Goal: Task Accomplishment & Management: Manage account settings

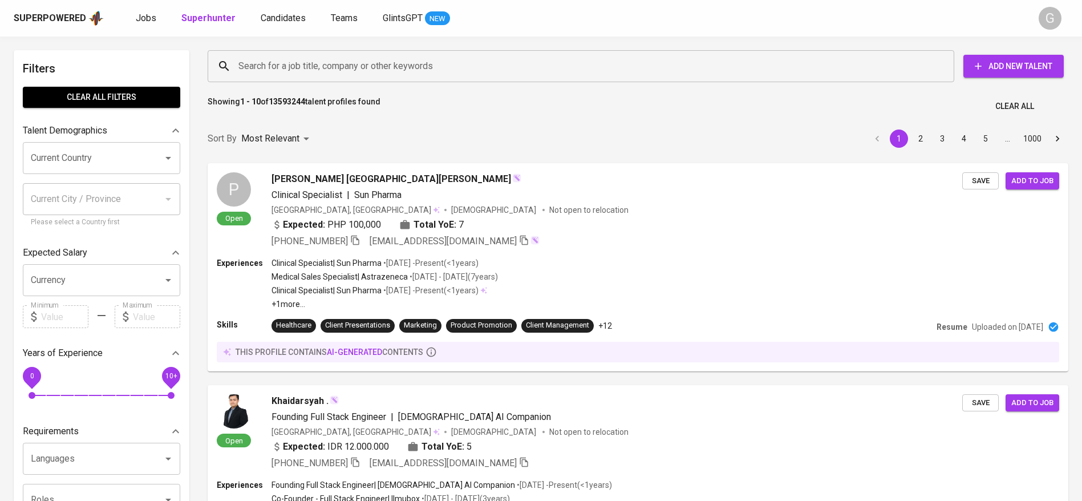
click at [299, 67] on input "Search for a job title, company or other keywords" at bounding box center [584, 66] width 696 height 22
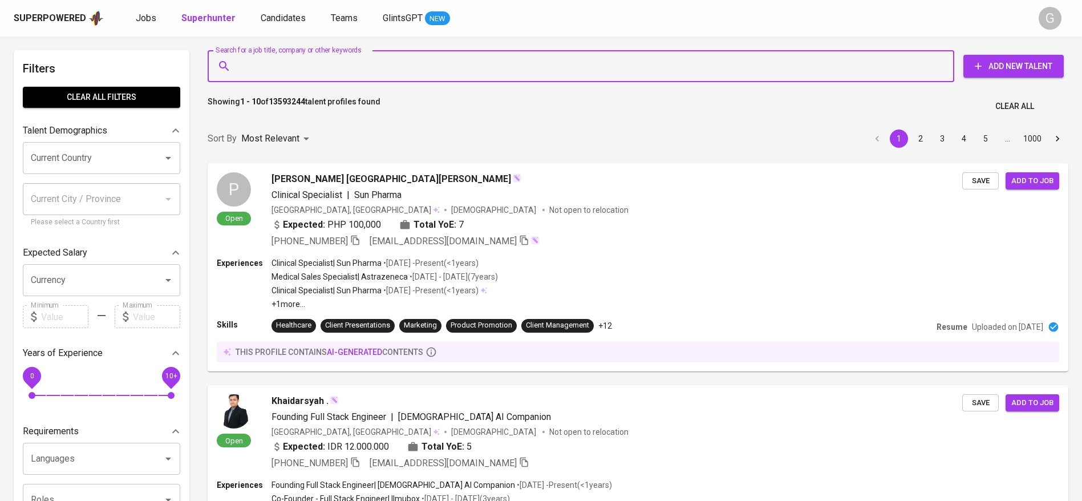
paste input "[EMAIL_ADDRESS][DOMAIN_NAME]"
type input "[EMAIL_ADDRESS][DOMAIN_NAME]"
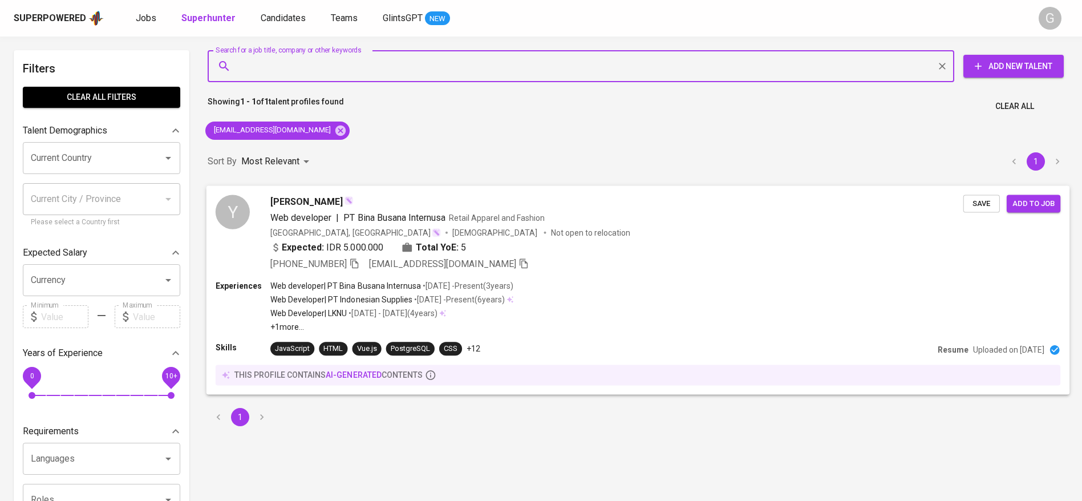
click at [981, 200] on span "Save" at bounding box center [981, 203] width 25 height 13
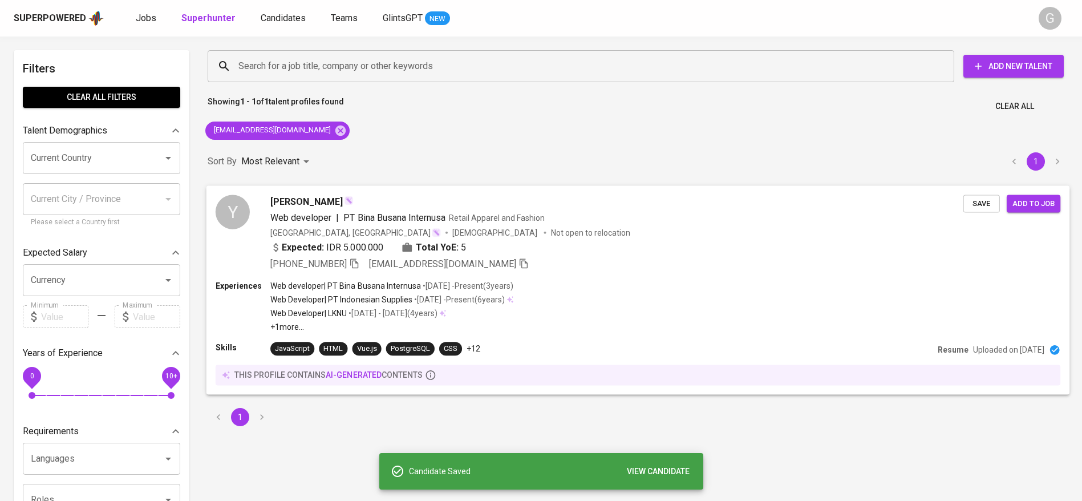
click at [980, 204] on span "Save" at bounding box center [981, 203] width 25 height 13
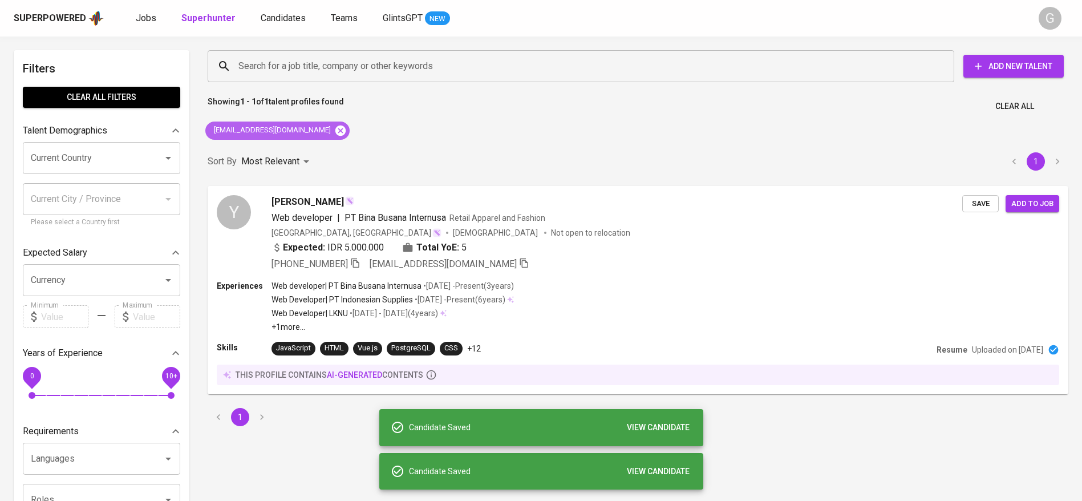
click at [335, 132] on icon at bounding box center [340, 130] width 10 height 10
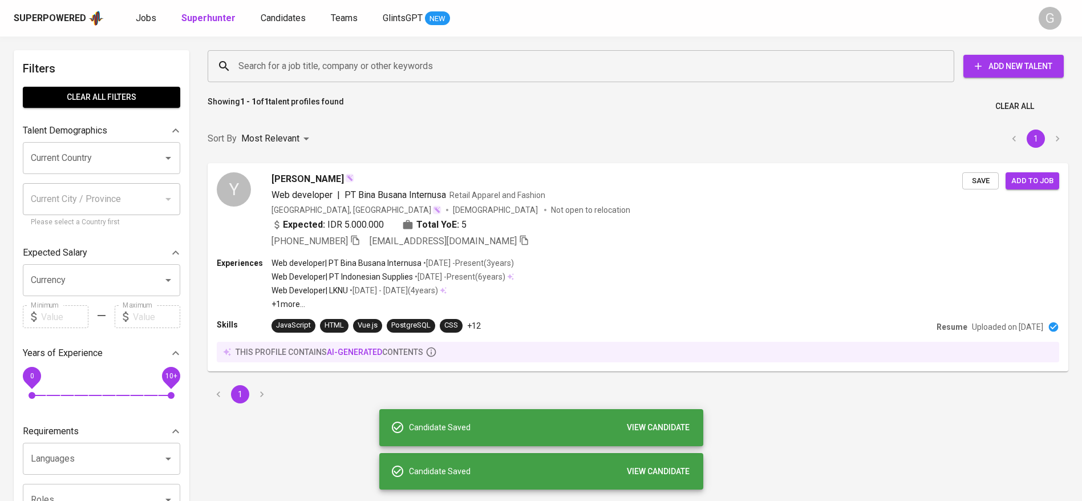
click at [334, 63] on input "Search for a job title, company or other keywords" at bounding box center [584, 66] width 696 height 22
paste input "[PERSON_NAME][EMAIL_ADDRESS][DOMAIN_NAME]"
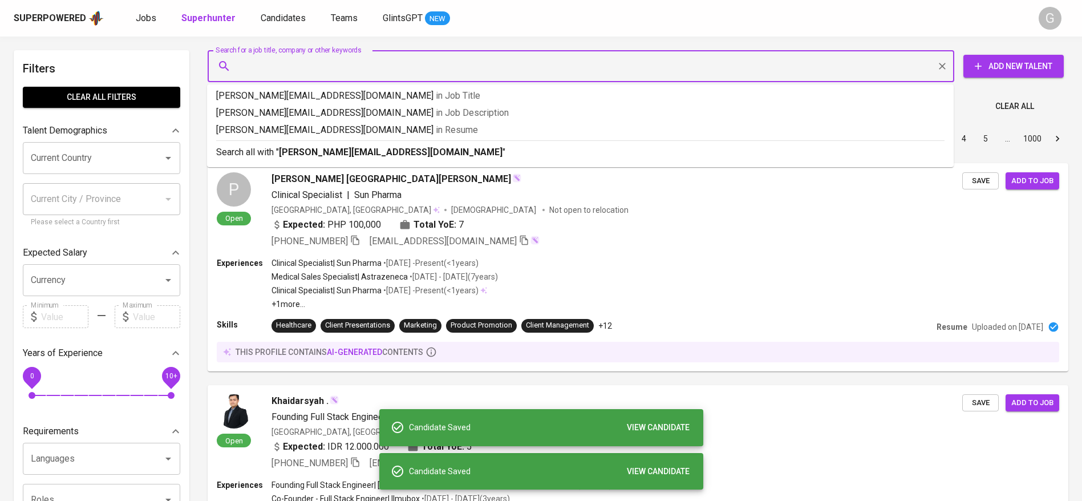
type input "[PERSON_NAME][EMAIL_ADDRESS][DOMAIN_NAME]"
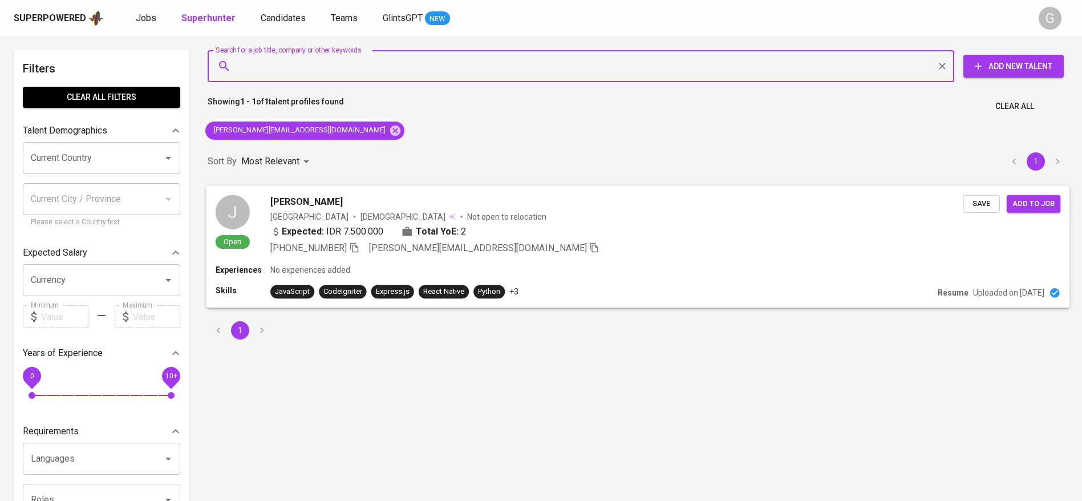
click at [981, 203] on span "Save" at bounding box center [981, 203] width 25 height 13
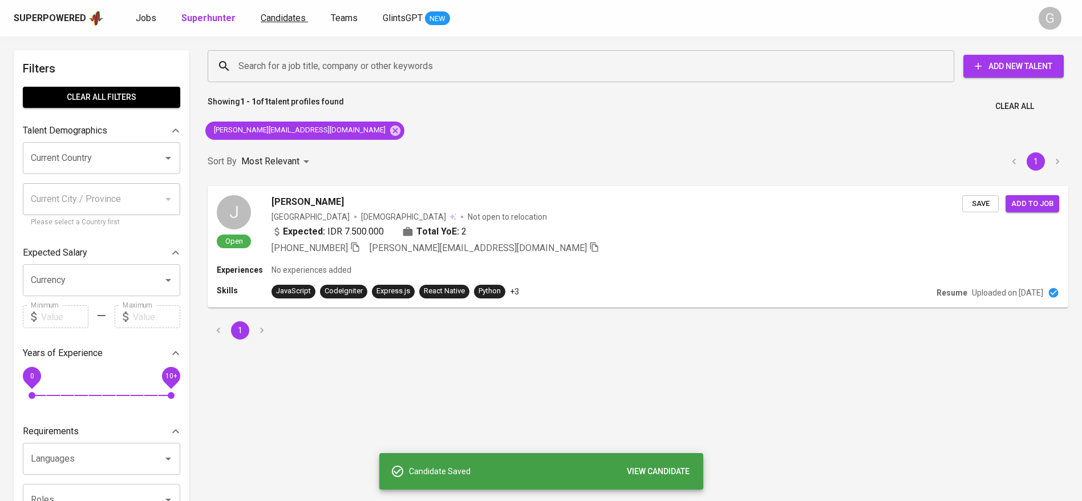
click at [281, 18] on span "Candidates" at bounding box center [283, 18] width 45 height 11
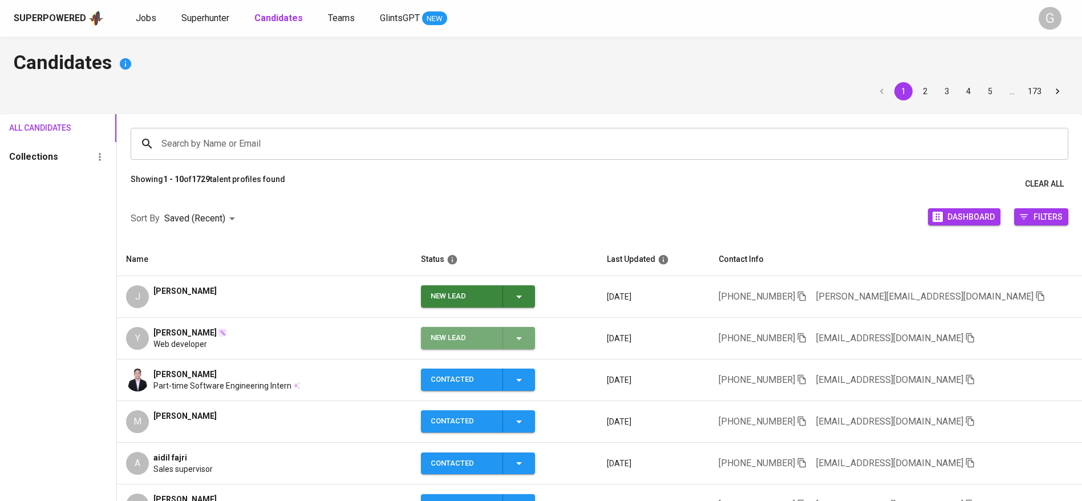
click at [524, 336] on icon "button" at bounding box center [519, 338] width 14 height 14
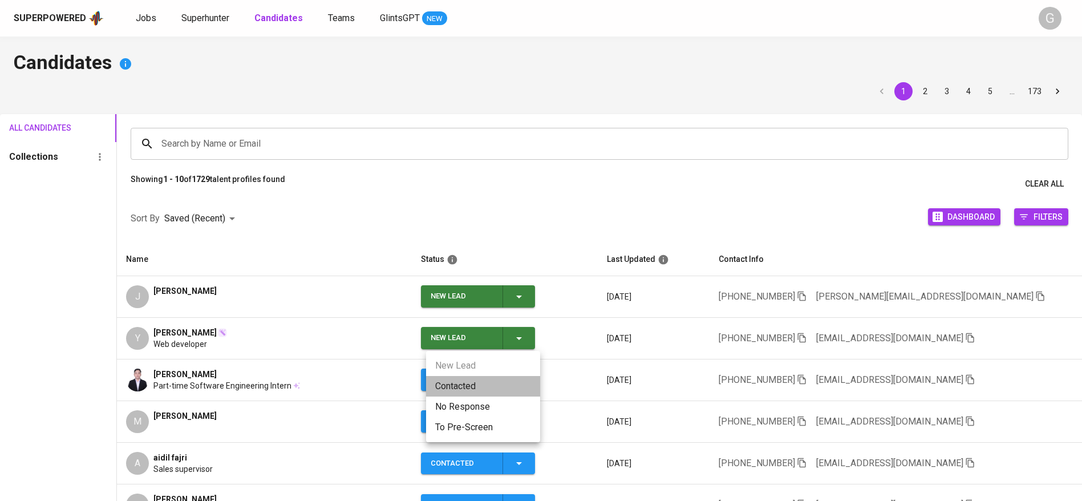
click at [510, 378] on li "Contacted" at bounding box center [483, 386] width 114 height 21
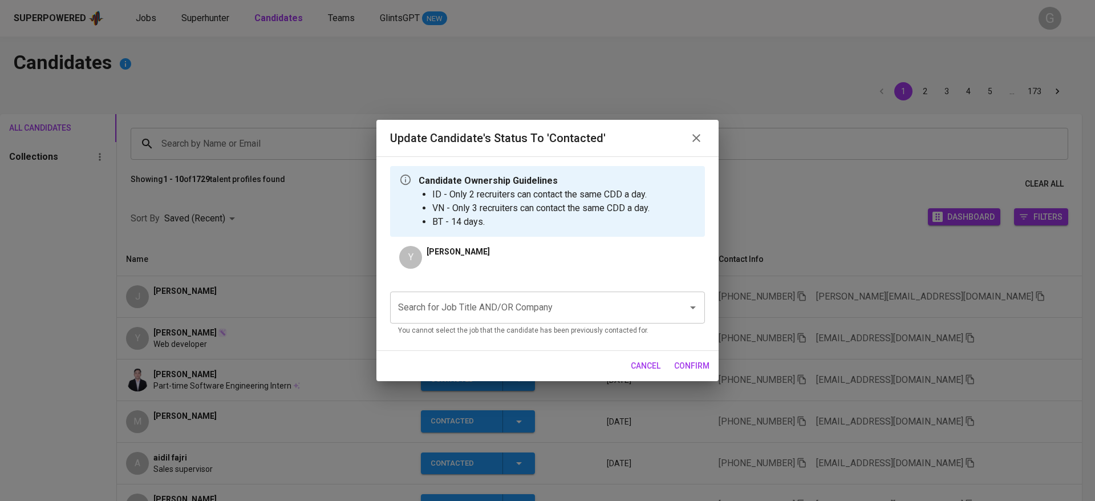
click at [536, 317] on input "Search for Job Title AND/OR Company" at bounding box center [531, 308] width 273 height 22
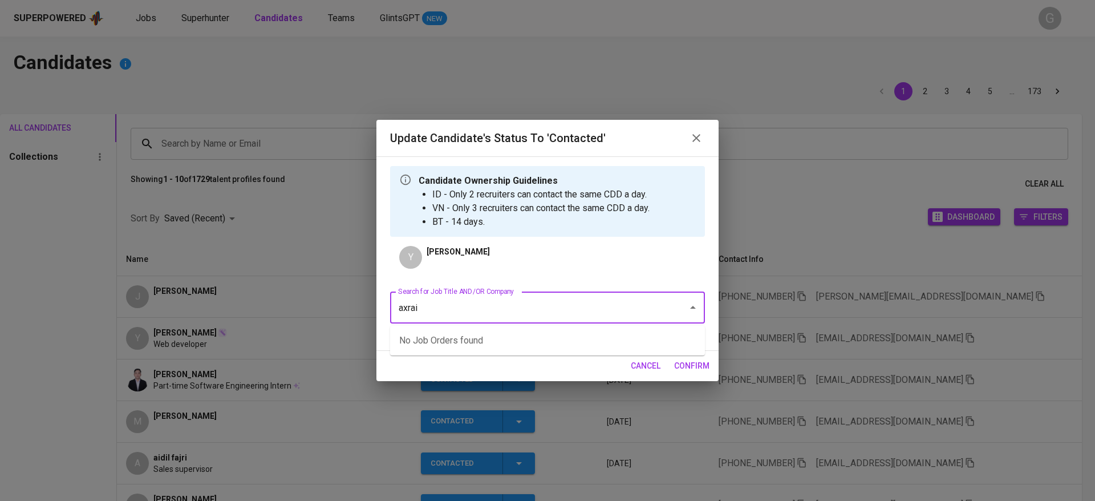
type input "axrail"
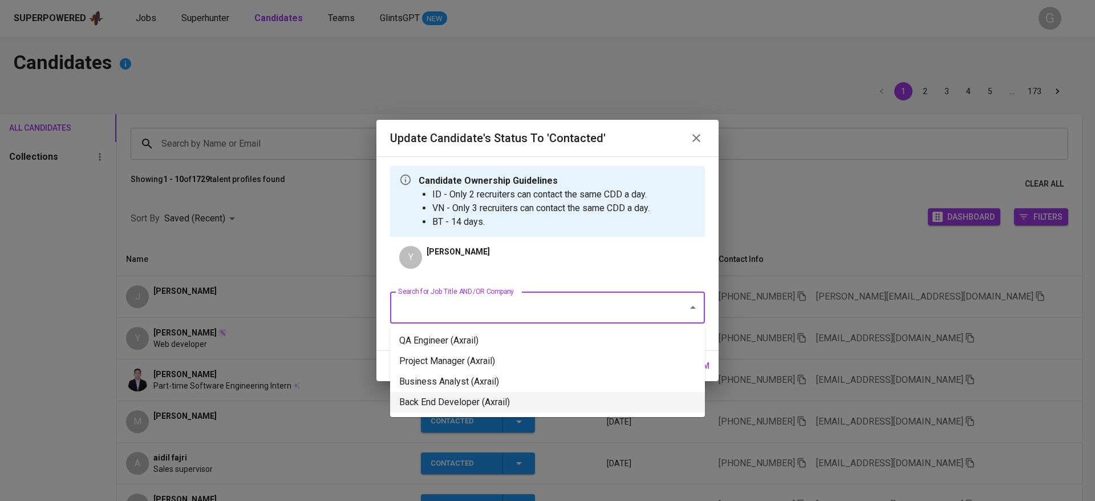
click at [522, 392] on li "Back End Developer (Axrail)" at bounding box center [547, 402] width 315 height 21
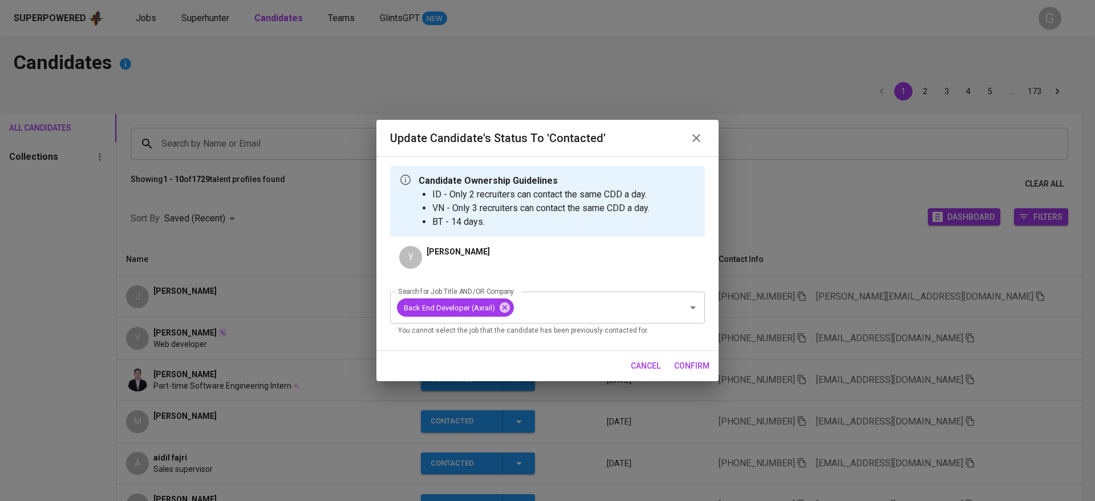
click at [688, 362] on span "confirm" at bounding box center [691, 366] width 35 height 14
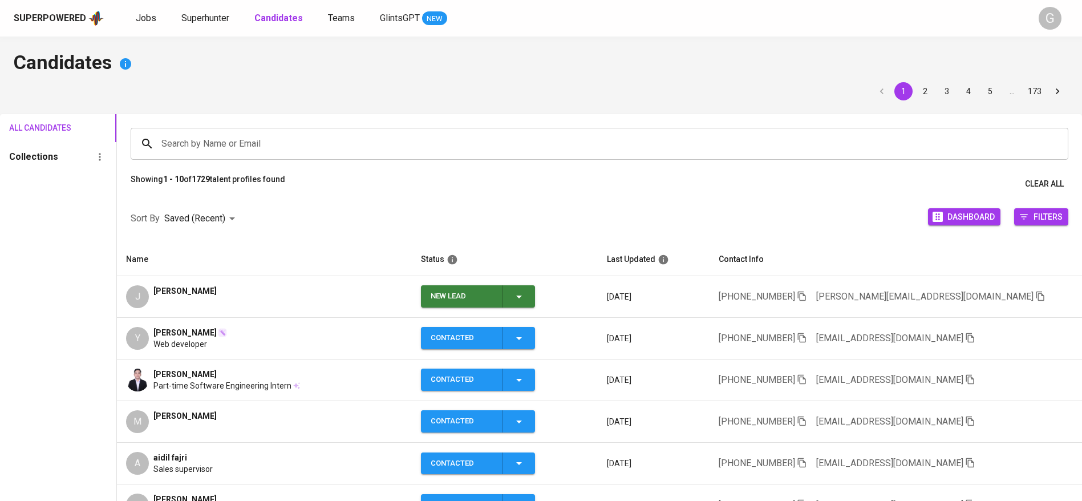
click at [523, 288] on div "New Lead" at bounding box center [478, 296] width 95 height 22
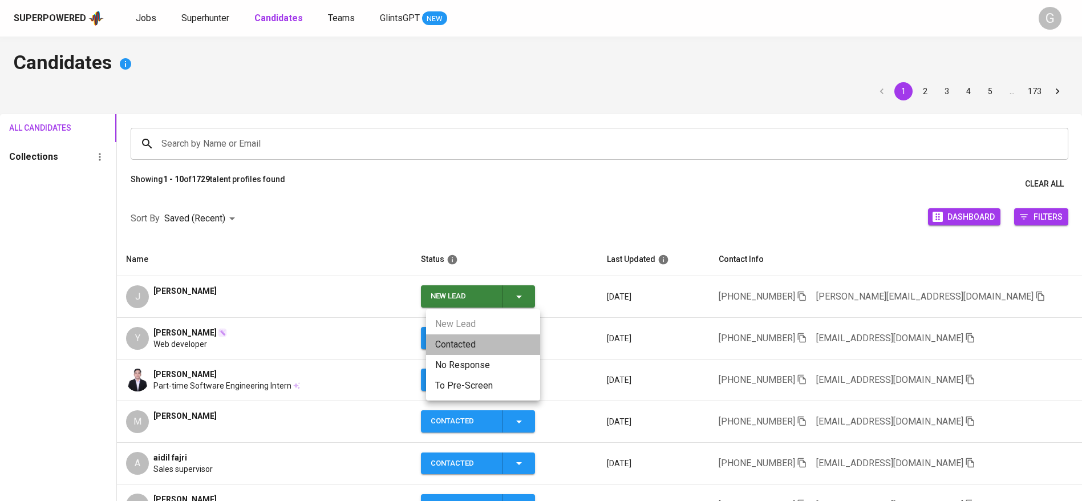
click at [481, 349] on li "Contacted" at bounding box center [483, 344] width 114 height 21
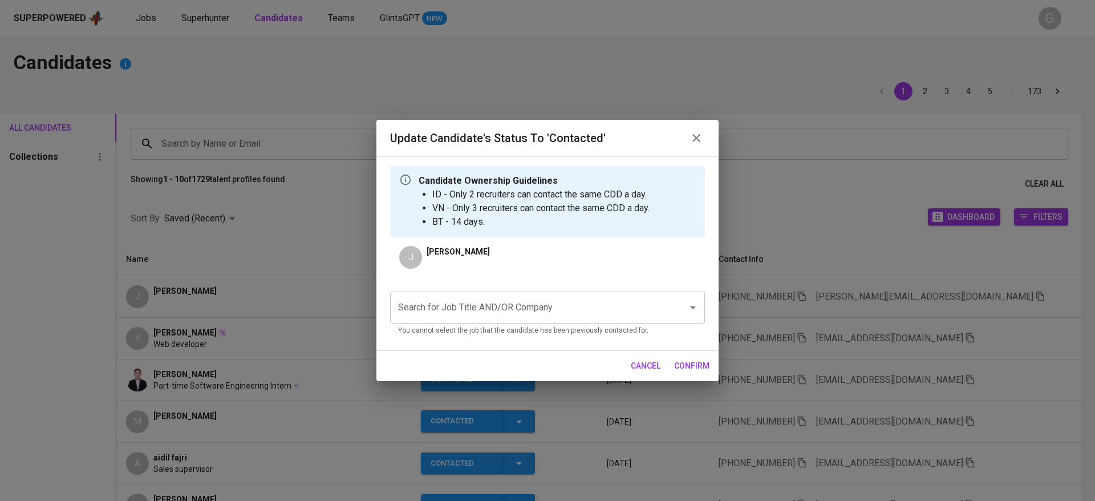
click at [579, 318] on div "Search for Job Title AND/OR Company" at bounding box center [547, 307] width 315 height 32
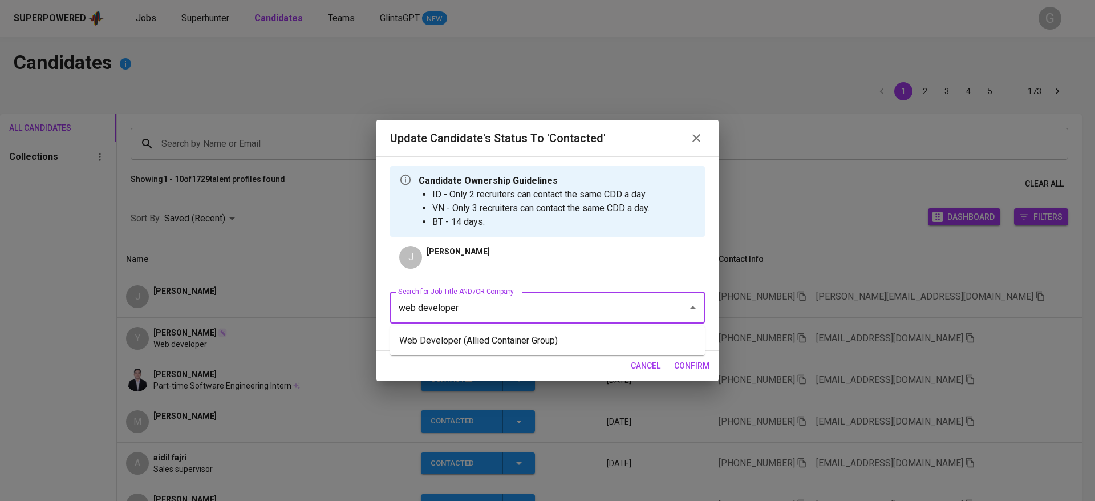
click at [574, 329] on ul "Web Developer (Allied Container Group)" at bounding box center [547, 341] width 315 height 30
click at [581, 336] on li "Web Developer (Allied Container Group)" at bounding box center [547, 340] width 315 height 21
type input "web developer"
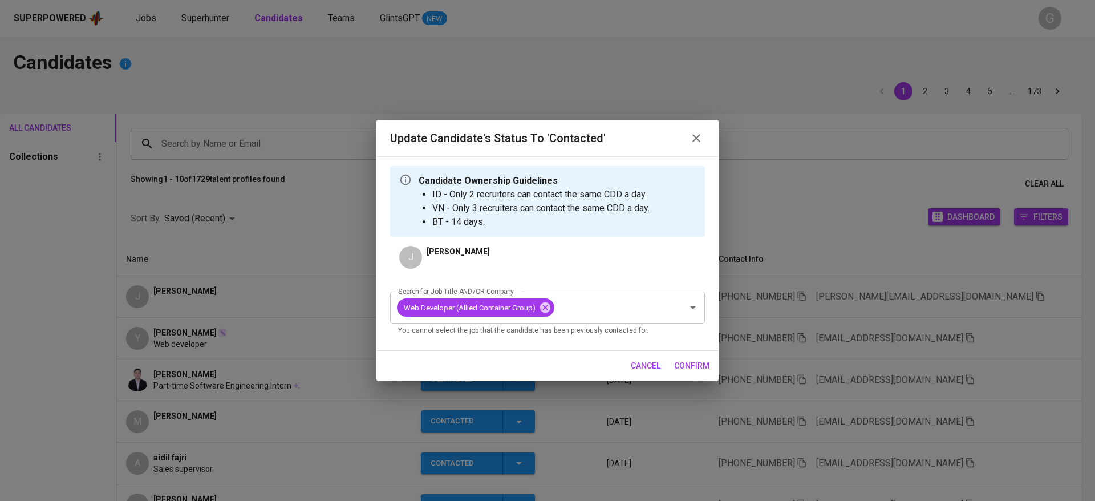
click at [692, 364] on span "confirm" at bounding box center [691, 366] width 35 height 14
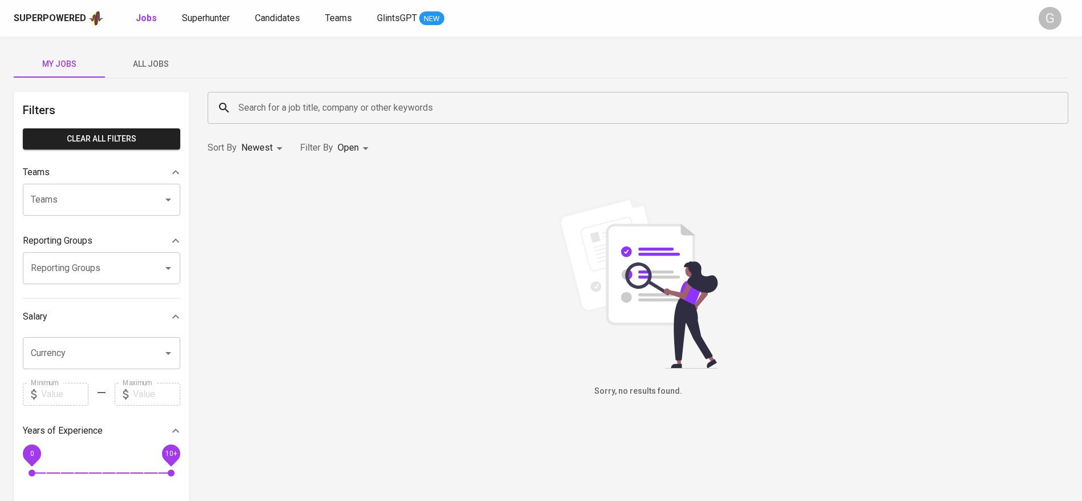
click at [170, 68] on span "All Jobs" at bounding box center [151, 64] width 78 height 14
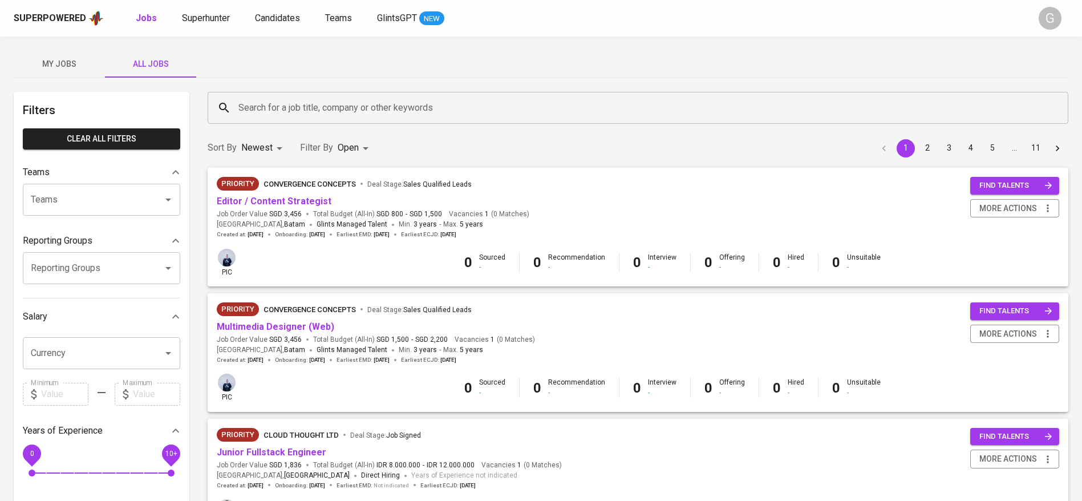
click at [265, 104] on input "Search for a job title, company or other keywords" at bounding box center [641, 108] width 810 height 22
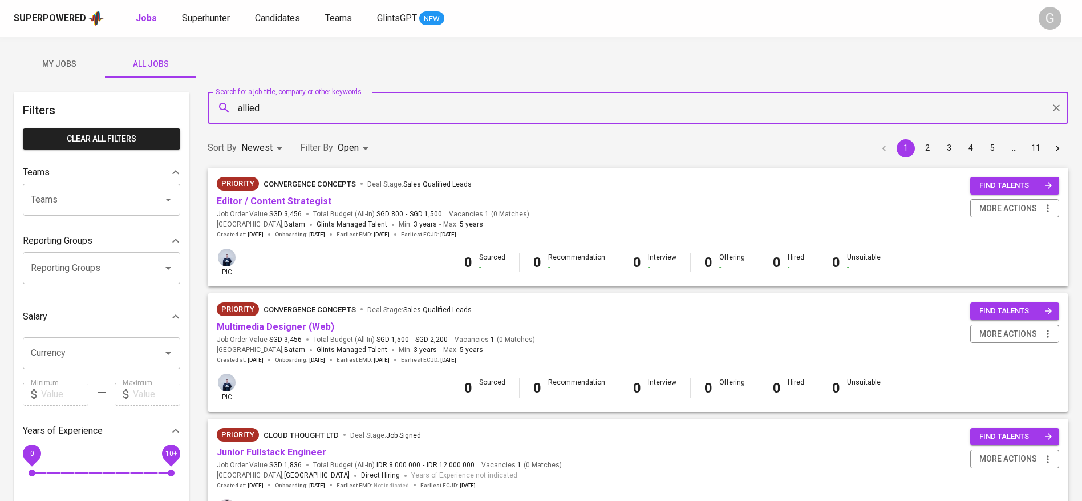
type input "allied"
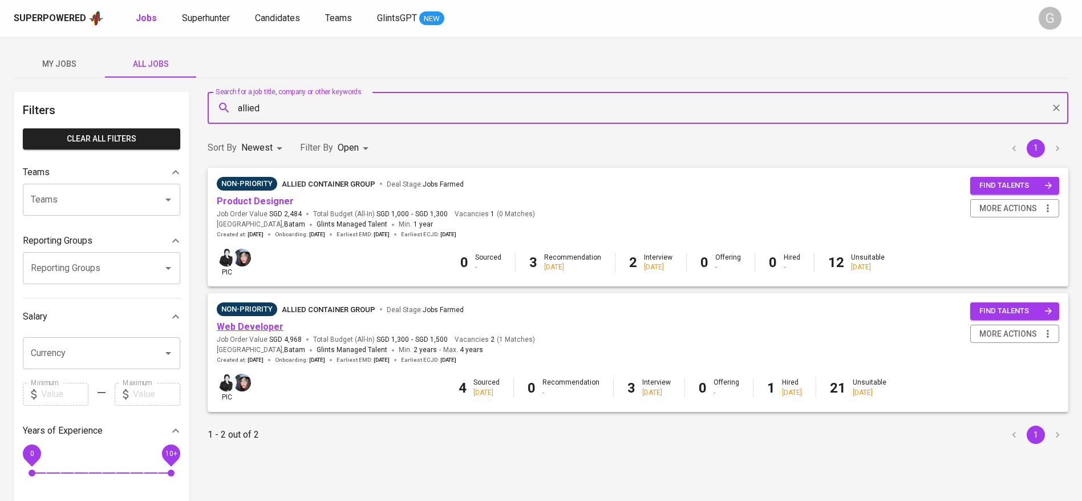
click at [259, 324] on link "Web Developer" at bounding box center [250, 326] width 67 height 11
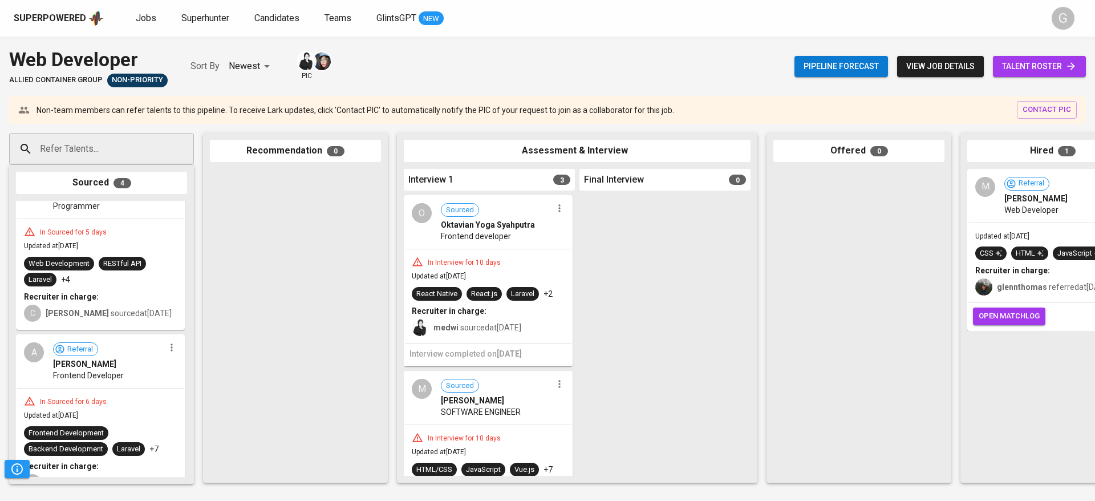
scroll to position [378, 0]
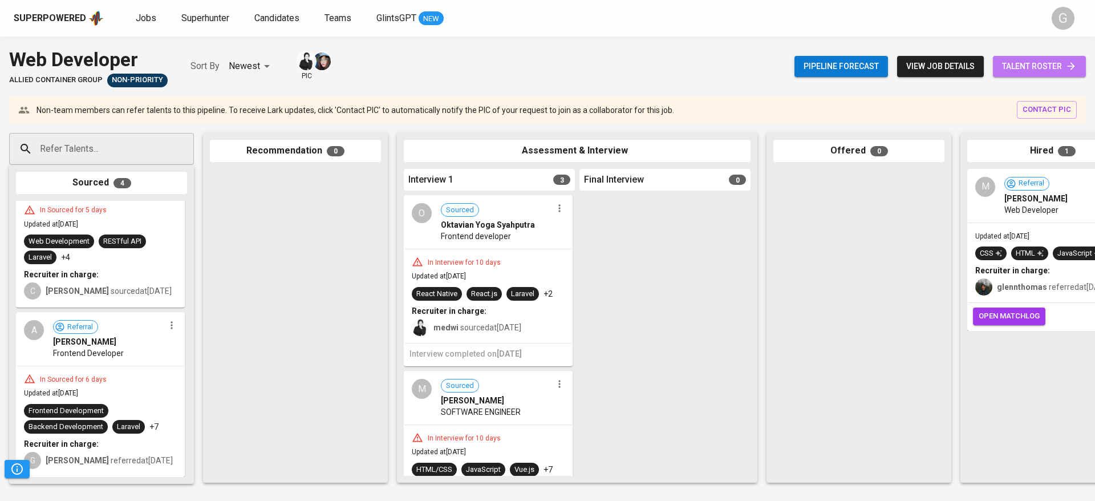
click at [1017, 67] on span "talent roster" at bounding box center [1039, 66] width 75 height 14
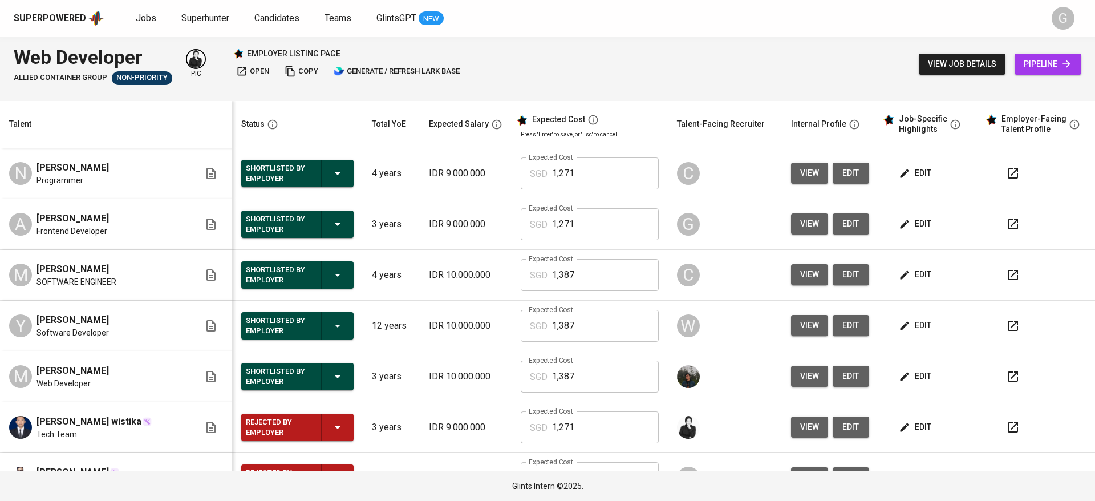
click at [1040, 66] on span "pipeline" at bounding box center [1048, 64] width 48 height 14
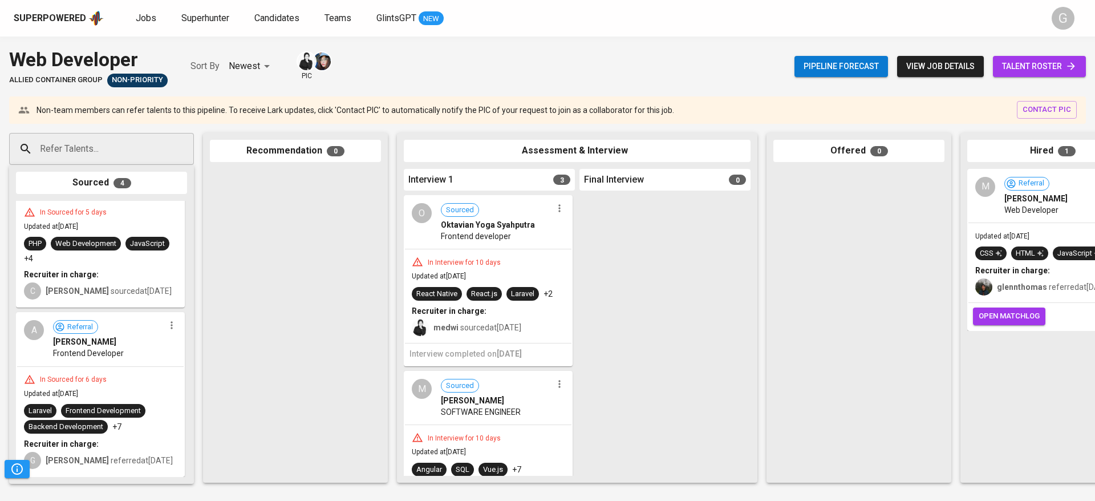
scroll to position [378, 0]
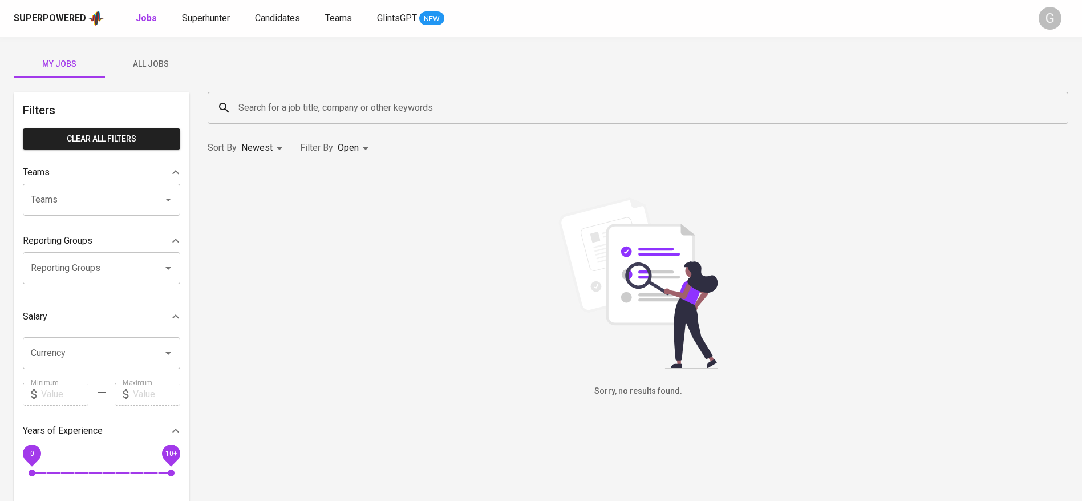
click at [200, 15] on span "Superhunter" at bounding box center [206, 18] width 48 height 11
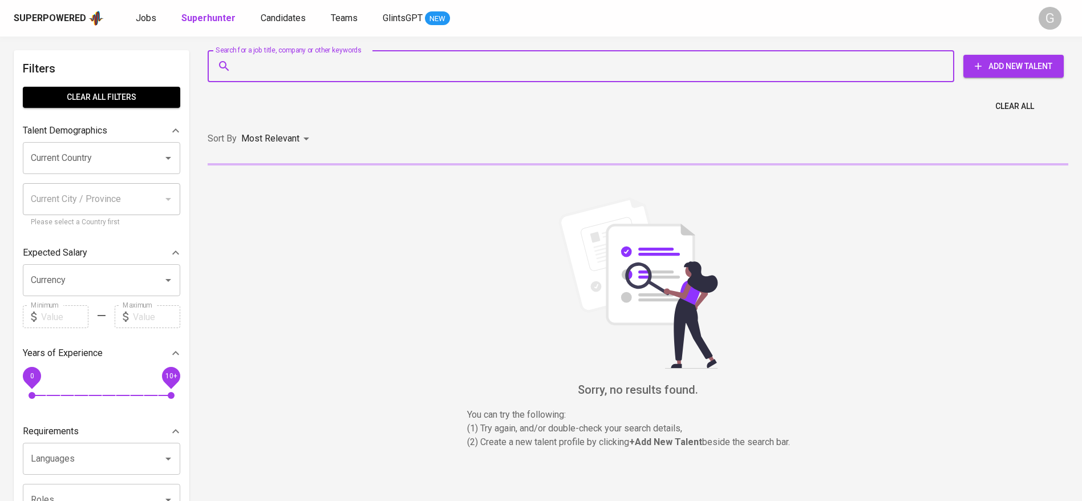
click at [356, 67] on input "Search for a job title, company or other keywords" at bounding box center [584, 66] width 696 height 22
paste input "irhasalba19@gmail.com"
type input "irhasalba19@gmail.com"
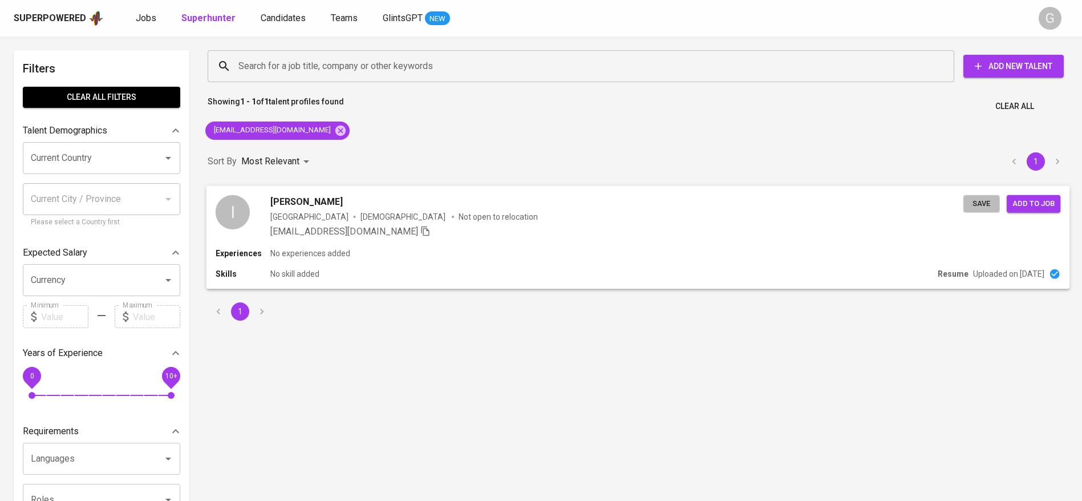
click at [972, 207] on span "Save" at bounding box center [981, 203] width 25 height 13
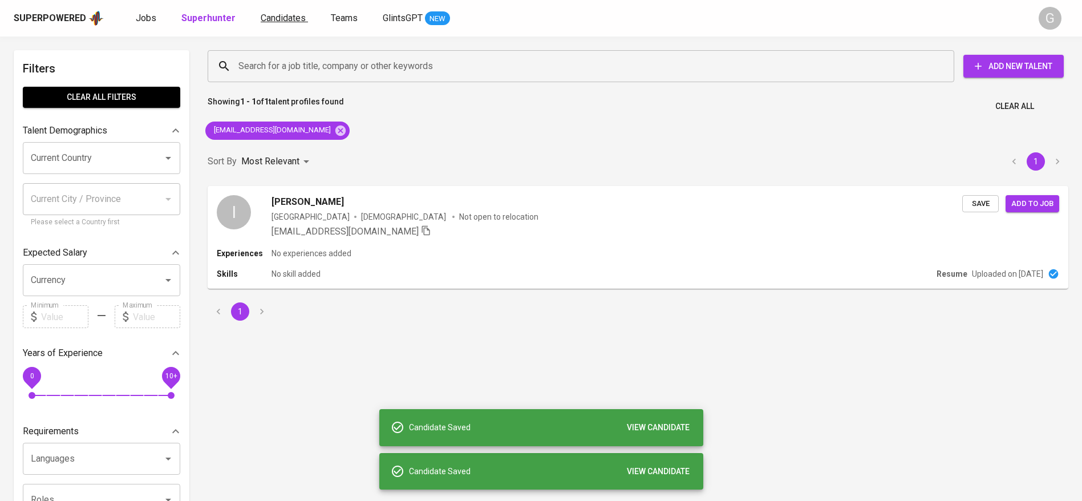
click at [266, 18] on span "Candidates" at bounding box center [283, 18] width 45 height 11
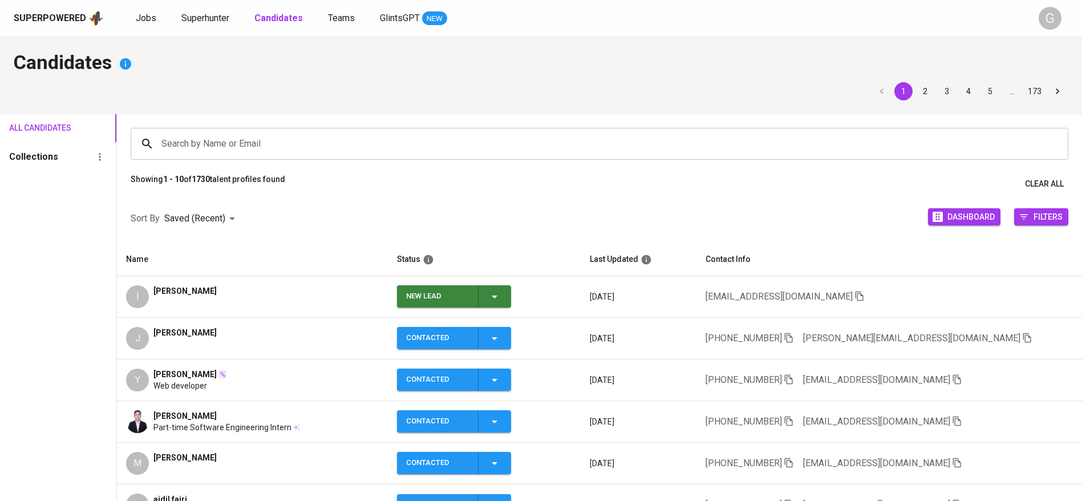
click at [506, 297] on span "New Lead" at bounding box center [454, 296] width 105 height 22
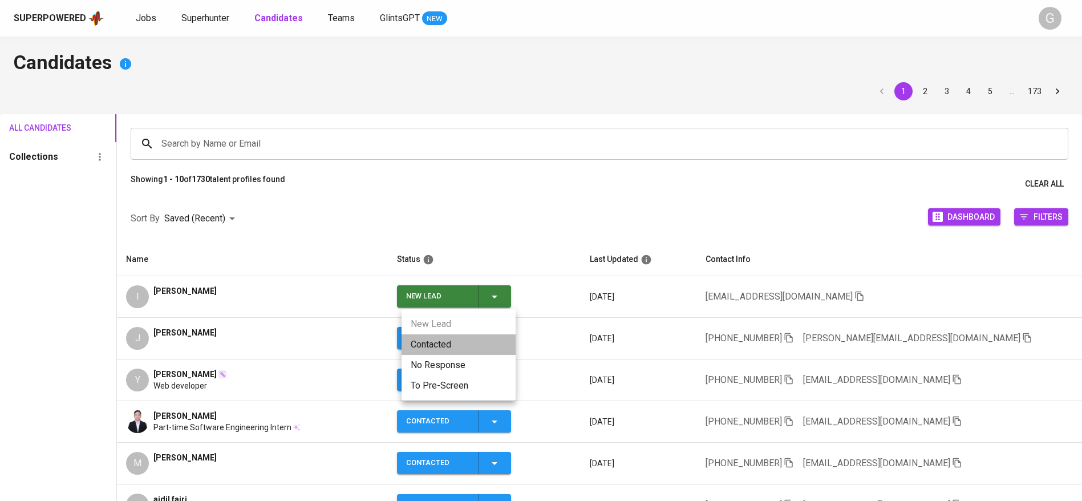
click at [497, 344] on li "Contacted" at bounding box center [459, 344] width 114 height 21
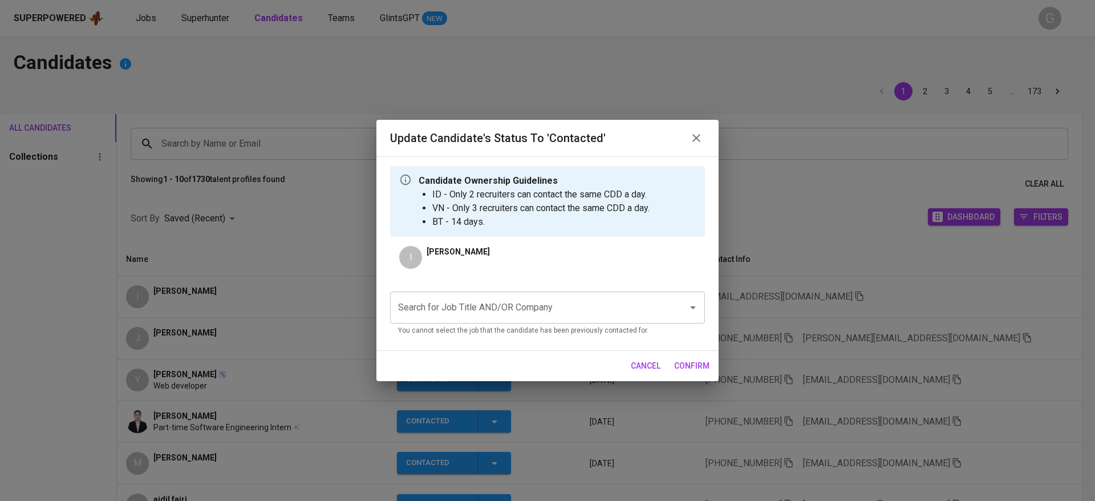
click at [522, 309] on input "Search for Job Title AND/OR Company" at bounding box center [531, 308] width 273 height 22
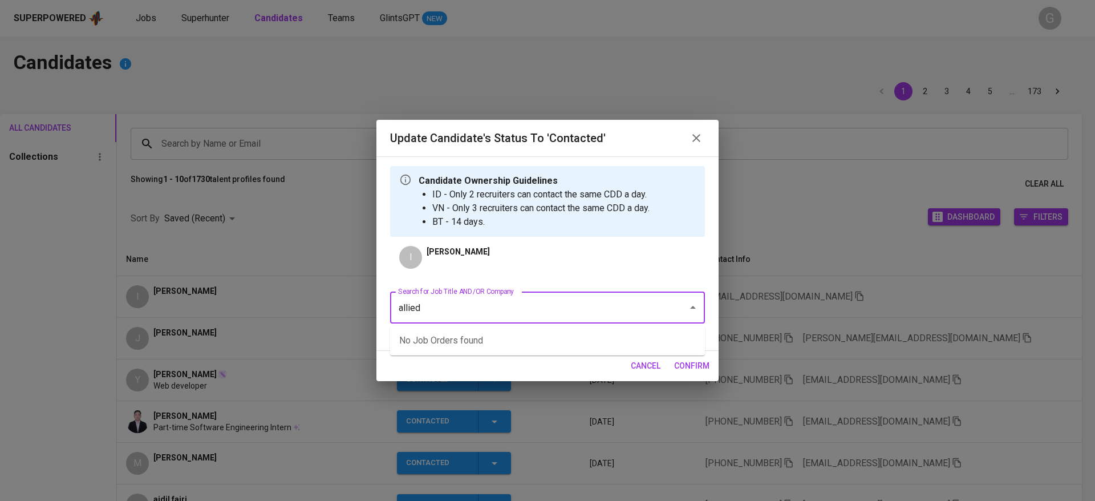
type input "\"
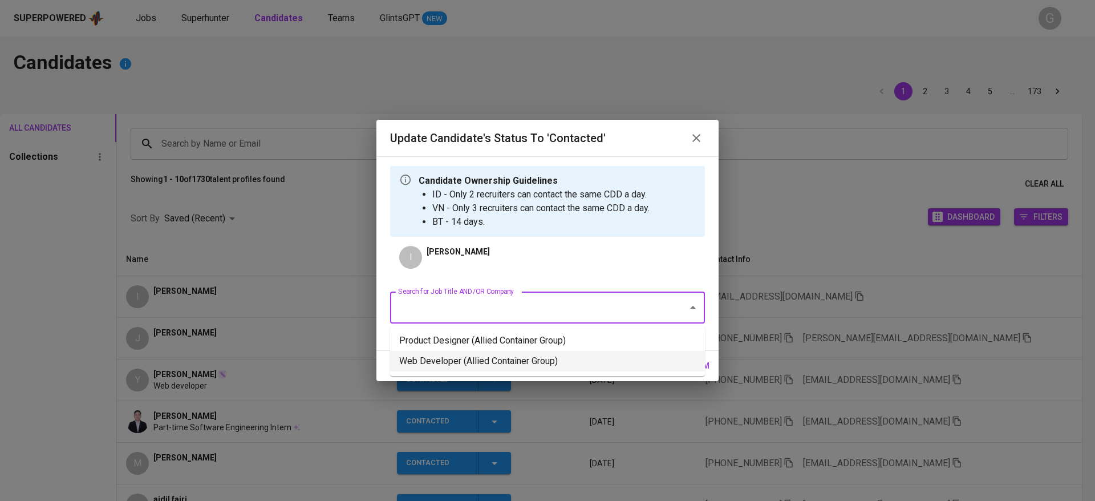
click at [478, 360] on li "Web Developer (Allied Container Group)" at bounding box center [547, 361] width 315 height 21
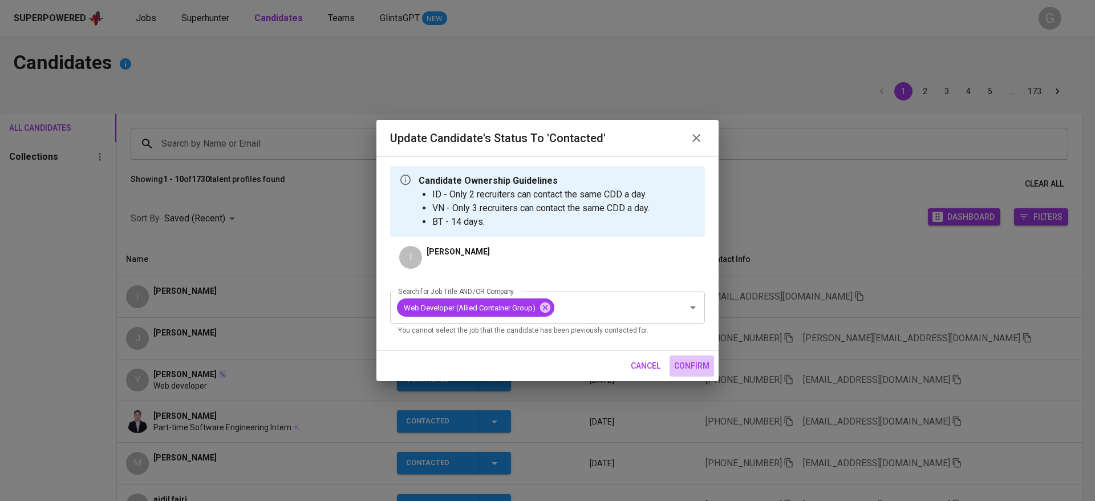
click at [695, 367] on span "confirm" at bounding box center [691, 366] width 35 height 14
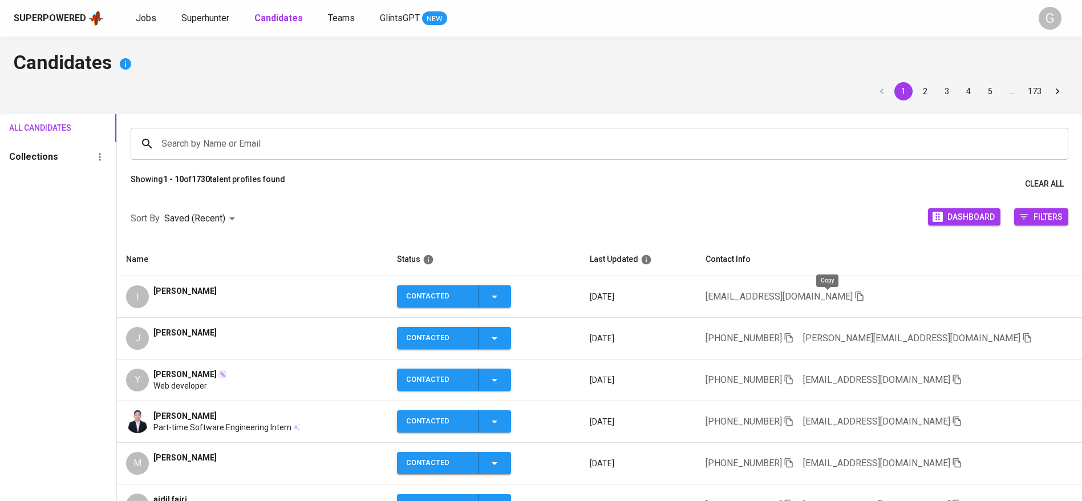
click at [854, 293] on icon "button" at bounding box center [859, 296] width 10 height 10
